Goal: Task Accomplishment & Management: Manage account settings

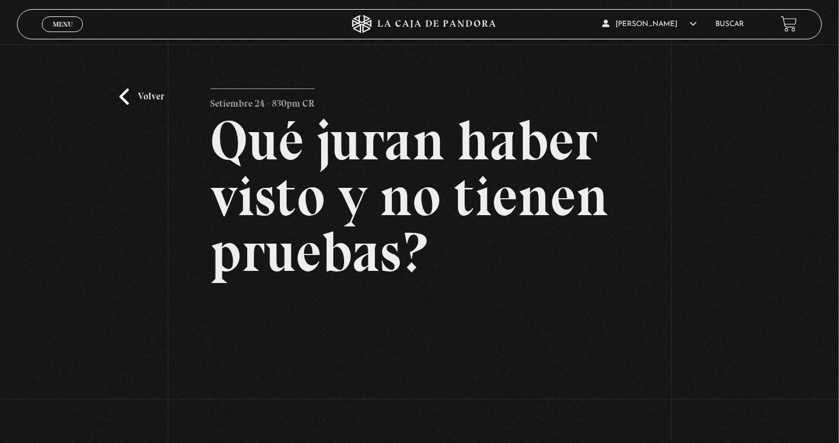
click at [121, 105] on link "Volver" at bounding box center [141, 96] width 45 height 16
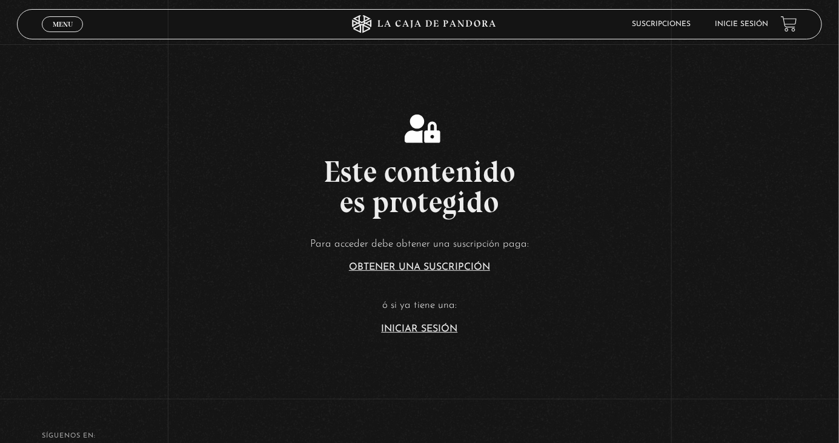
scroll to position [173, 0]
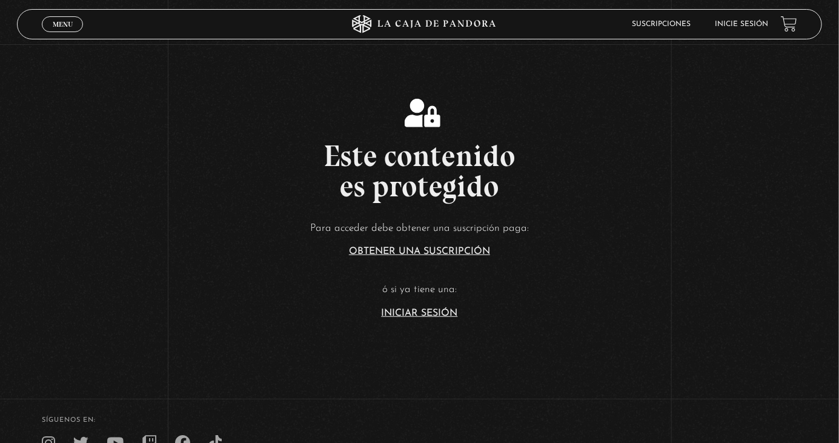
click at [425, 318] on link "Iniciar Sesión" at bounding box center [420, 313] width 76 height 10
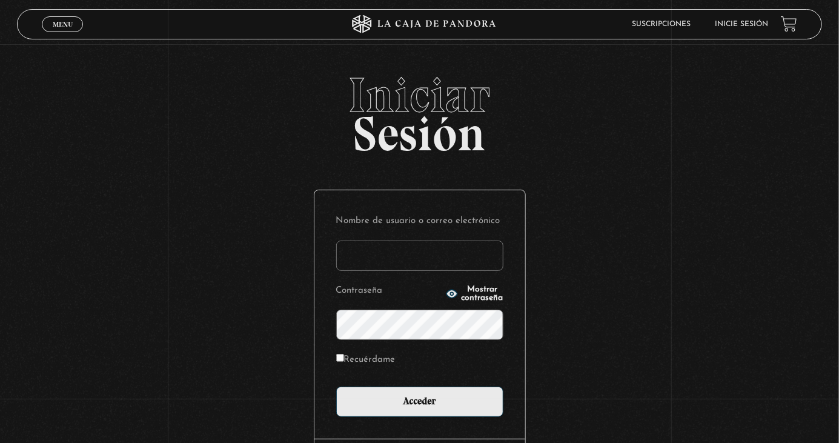
click at [386, 260] on input "Nombre de usuario o correo electrónico" at bounding box center [419, 255] width 167 height 30
type input "marjorie.torres borge"
click at [336, 386] on input "Acceder" at bounding box center [419, 401] width 167 height 30
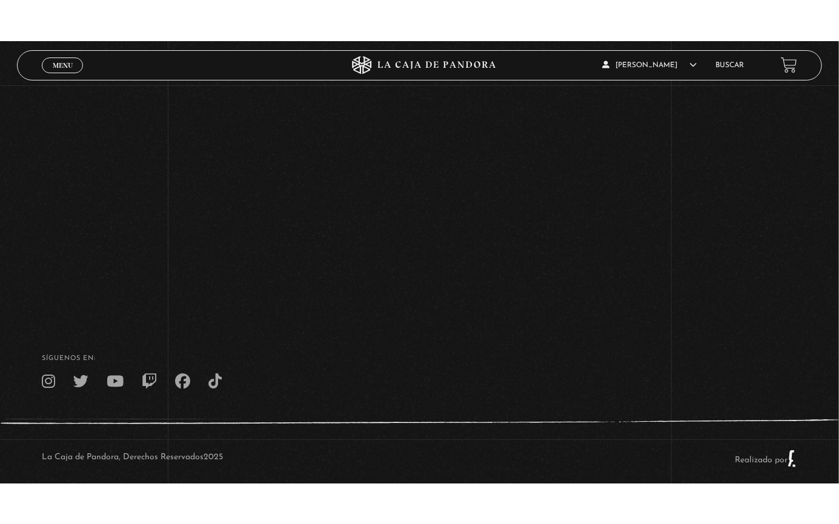
scroll to position [124, 0]
